Goal: Information Seeking & Learning: Check status

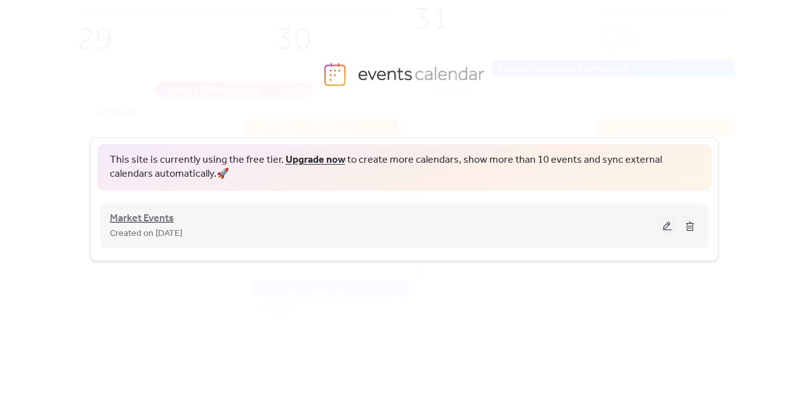
click at [135, 222] on span "Market Events" at bounding box center [142, 218] width 64 height 15
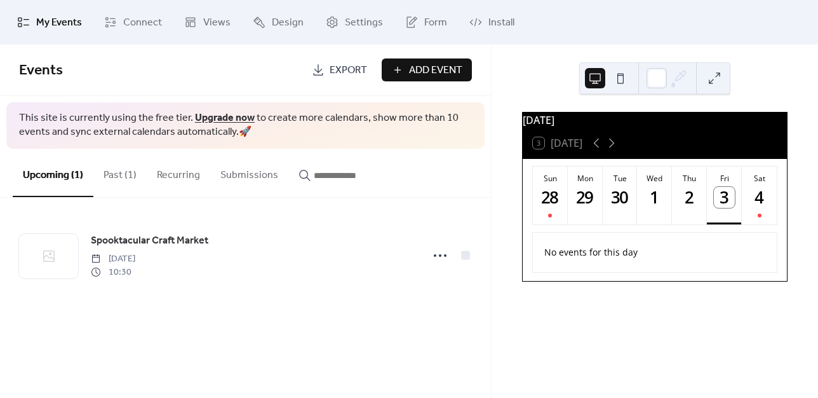
click at [126, 172] on button "Past (1)" at bounding box center [119, 172] width 53 height 47
click at [163, 182] on button "Recurring" at bounding box center [178, 172] width 63 height 47
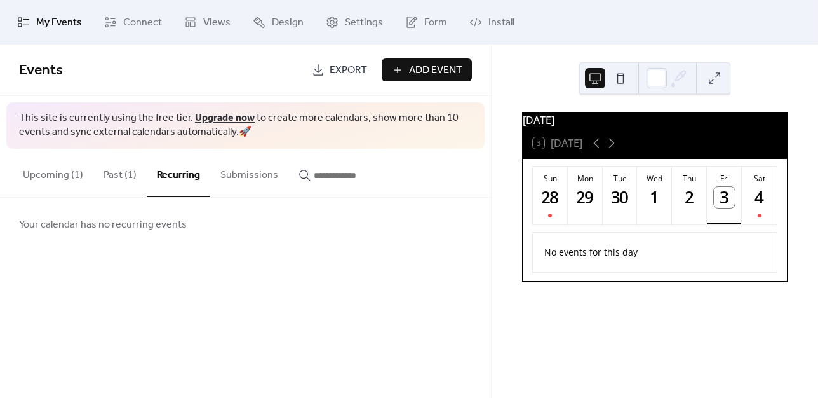
click at [48, 174] on button "Upcoming (1)" at bounding box center [53, 172] width 81 height 47
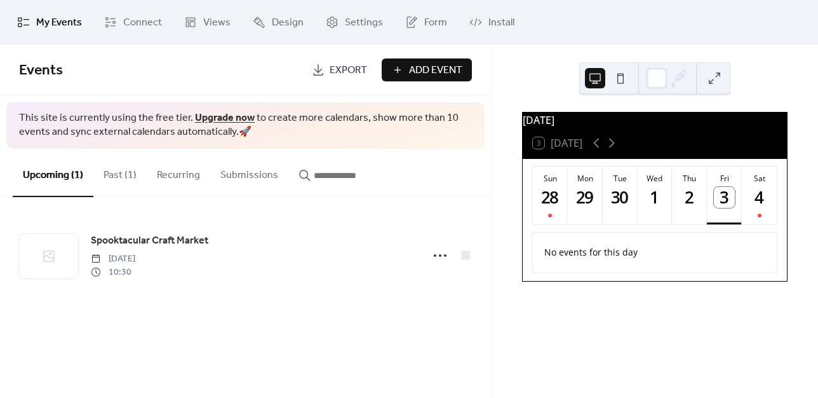
click at [86, 382] on div "Events Export Add Event This site is currently using the free tier. Upgrade now…" at bounding box center [245, 220] width 491 height 353
